Goal: Task Accomplishment & Management: Use online tool/utility

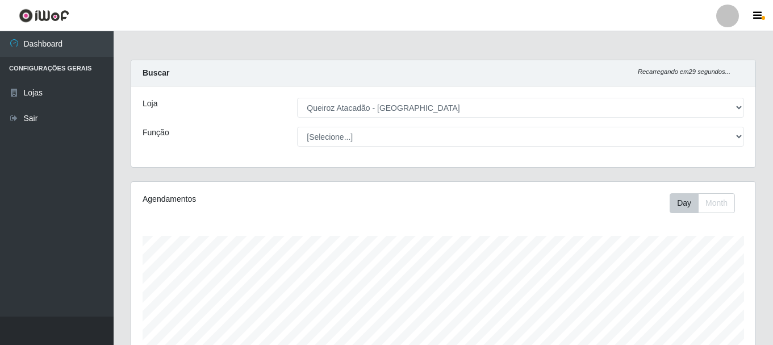
select select "464"
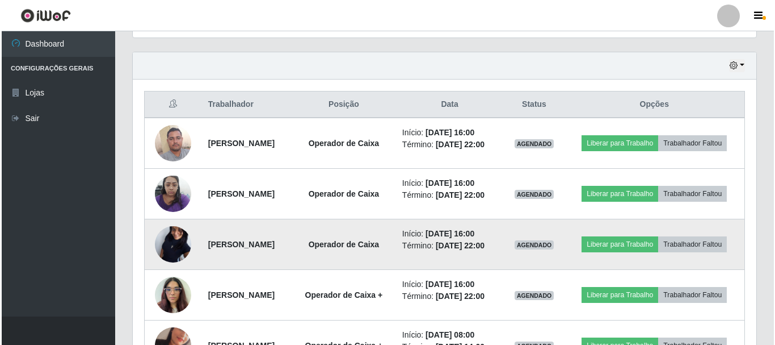
scroll to position [434, 0]
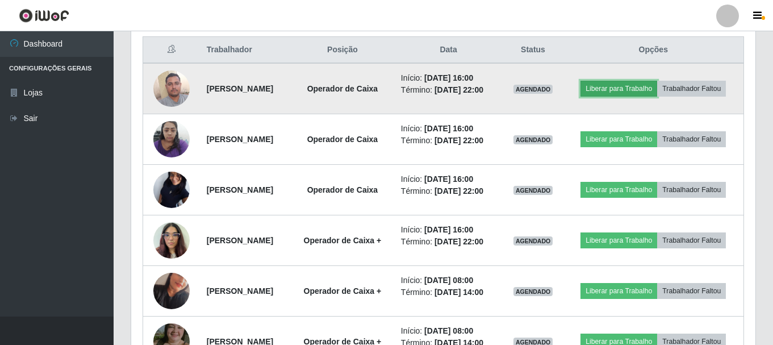
click at [657, 81] on button "Liberar para Trabalho" at bounding box center [618, 89] width 77 height 16
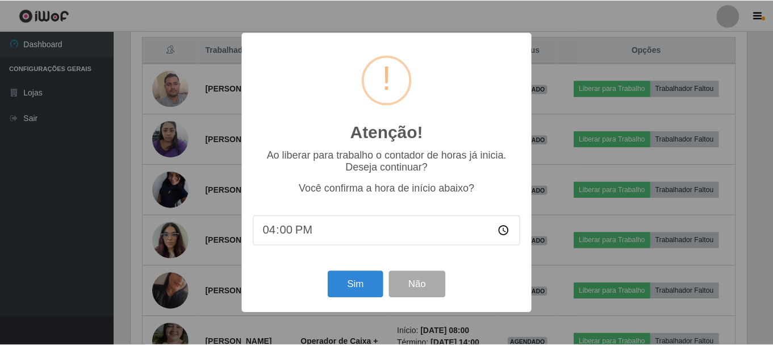
scroll to position [236, 618]
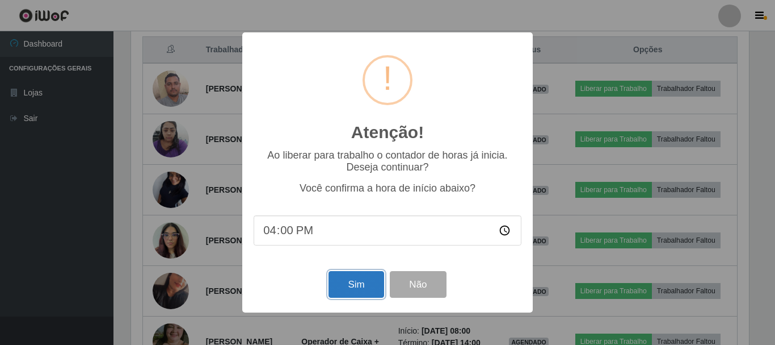
click at [374, 297] on button "Sim" at bounding box center [356, 284] width 55 height 27
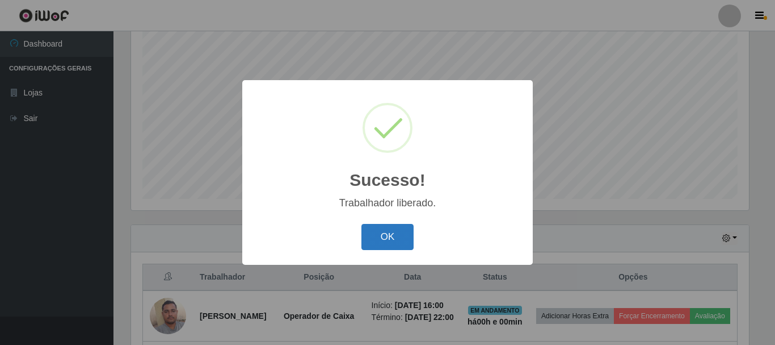
click at [380, 230] on button "OK" at bounding box center [388, 237] width 53 height 27
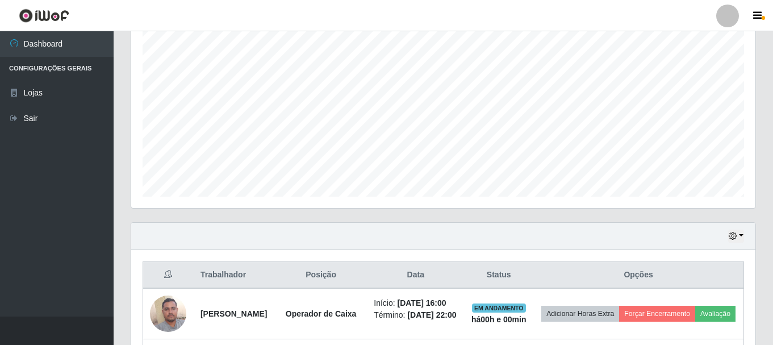
scroll to position [207, 0]
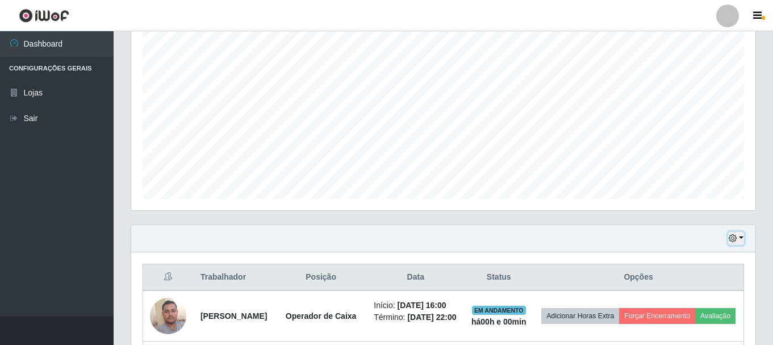
click at [738, 242] on button "button" at bounding box center [736, 238] width 16 height 13
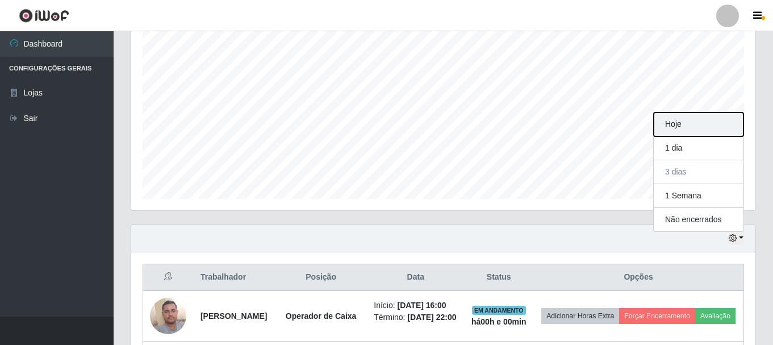
click at [675, 125] on button "Hoje" at bounding box center [698, 124] width 90 height 24
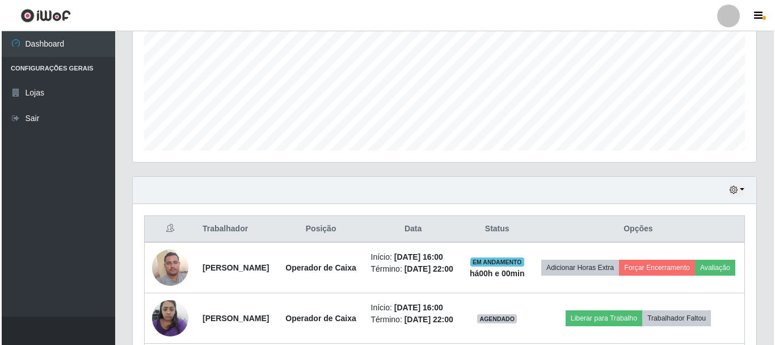
scroll to position [321, 0]
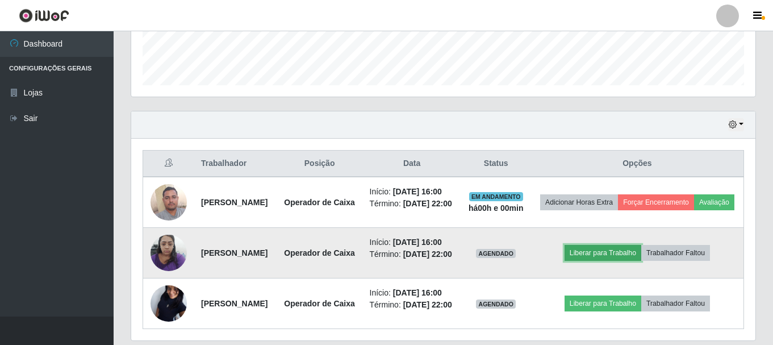
click at [614, 261] on button "Liberar para Trabalho" at bounding box center [602, 253] width 77 height 16
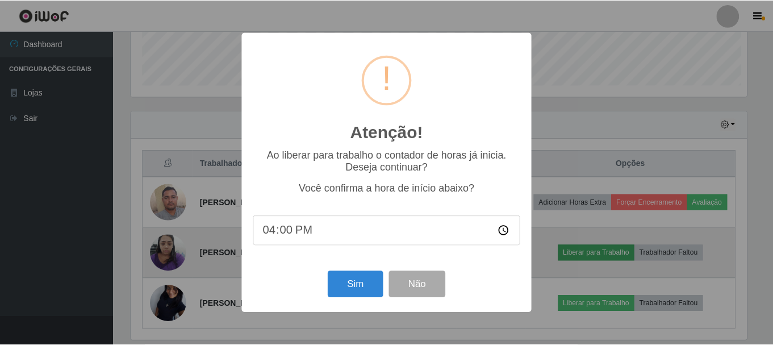
scroll to position [236, 618]
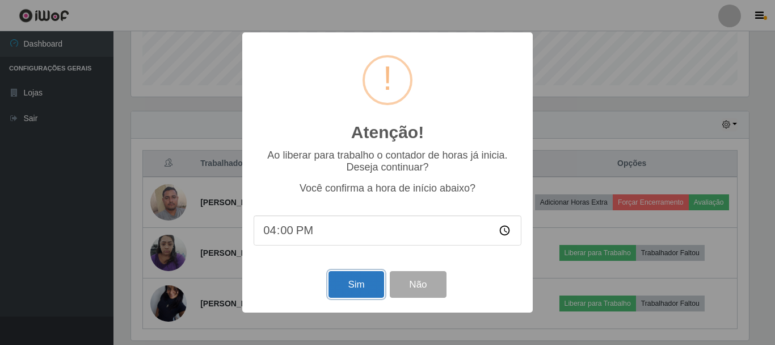
click at [358, 290] on button "Sim" at bounding box center [356, 284] width 55 height 27
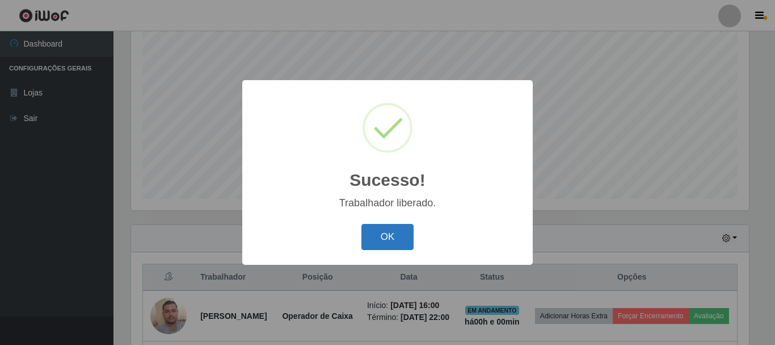
click at [401, 244] on button "OK" at bounding box center [388, 237] width 53 height 27
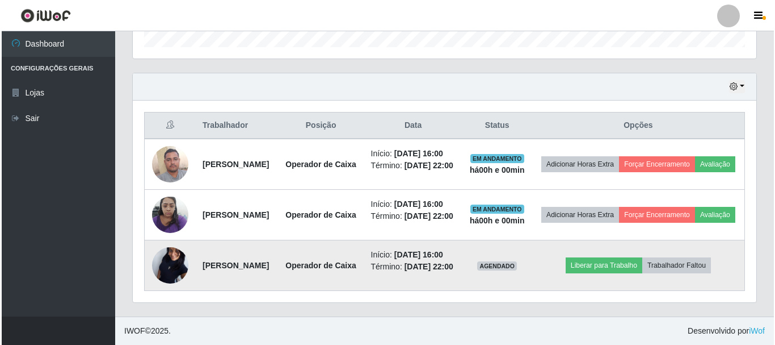
scroll to position [420, 0]
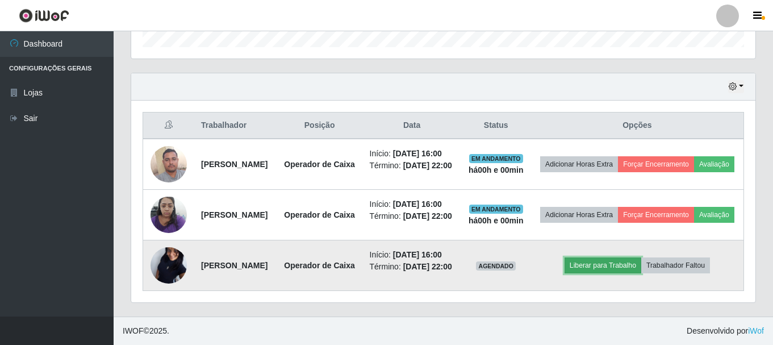
click at [631, 259] on button "Liberar para Trabalho" at bounding box center [602, 265] width 77 height 16
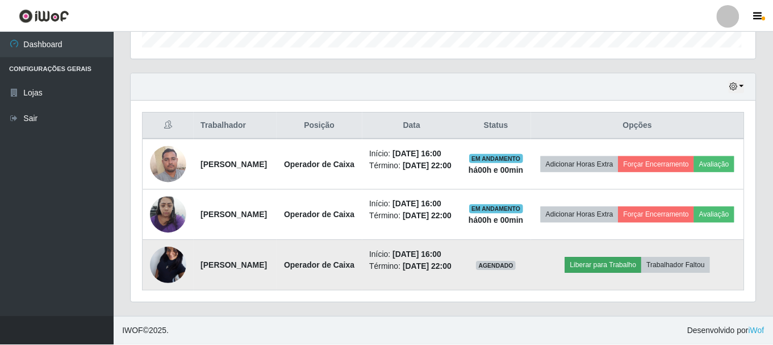
scroll to position [236, 618]
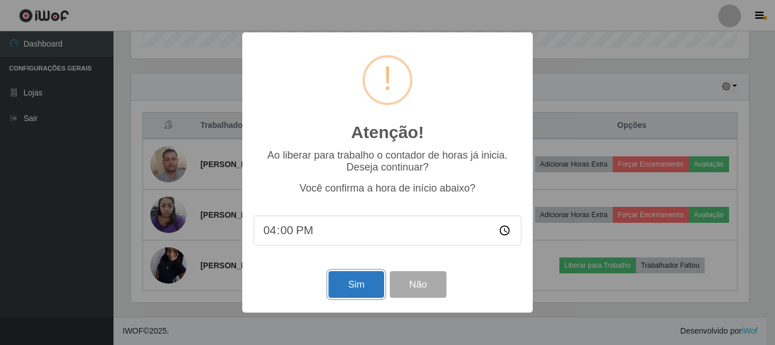
click at [348, 284] on button "Sim" at bounding box center [356, 284] width 55 height 27
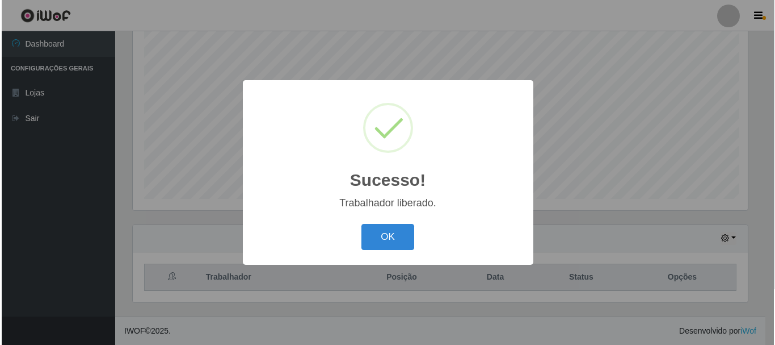
scroll to position [0, 0]
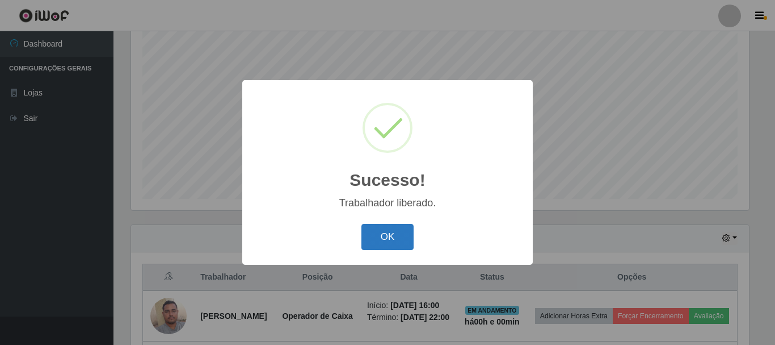
click at [389, 234] on button "OK" at bounding box center [388, 237] width 53 height 27
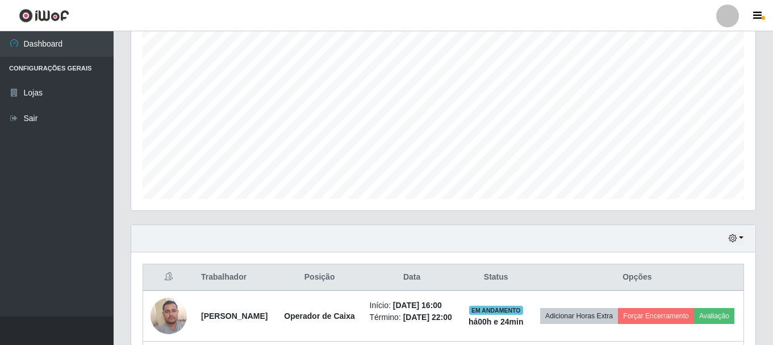
scroll to position [420, 0]
